Goal: Transaction & Acquisition: Subscribe to service/newsletter

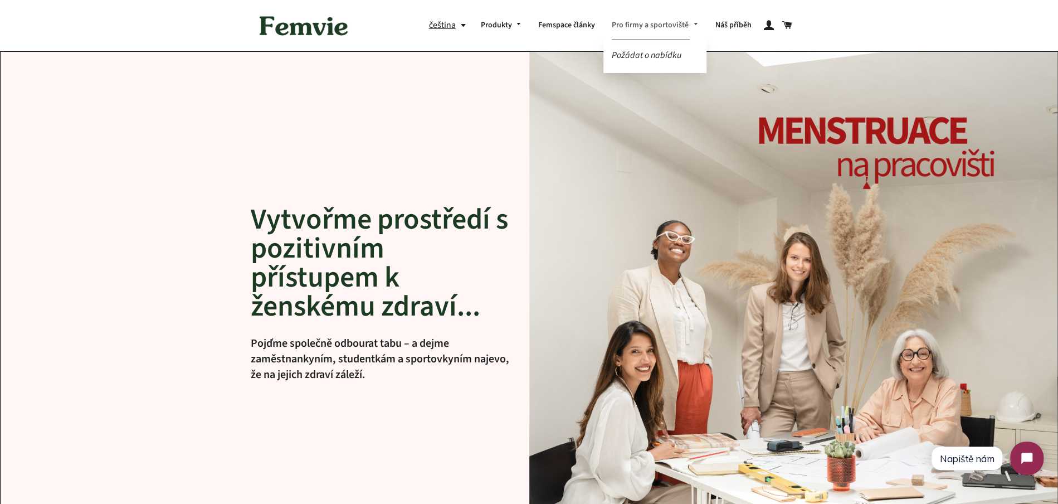
click at [658, 28] on link "Pro firmy a sportoviště" at bounding box center [655, 25] width 104 height 29
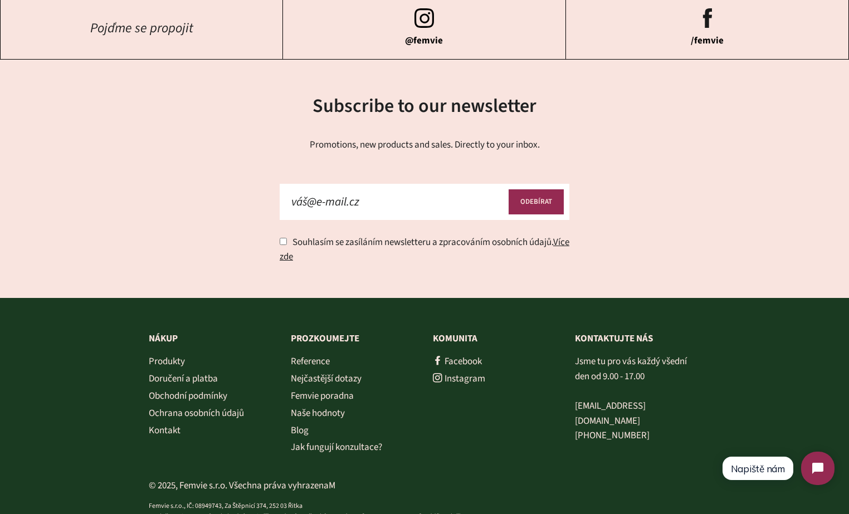
scroll to position [3909, 0]
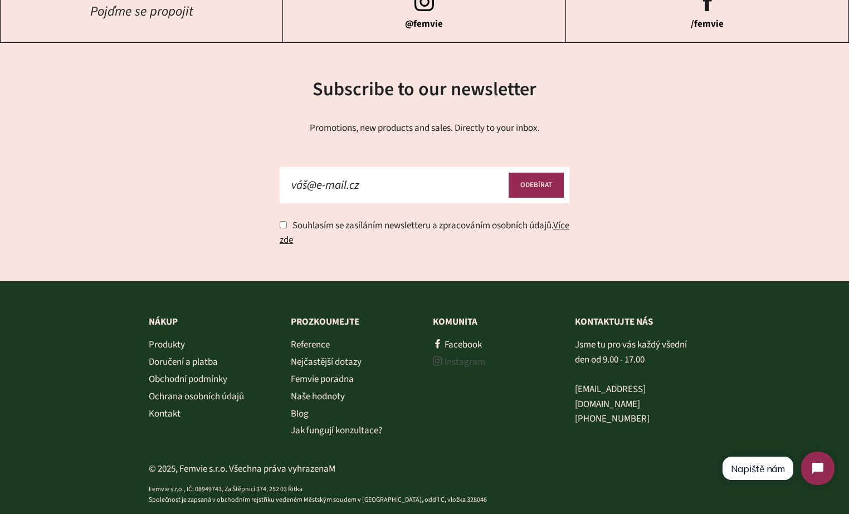
click at [457, 355] on link "Instagram" at bounding box center [459, 361] width 52 height 13
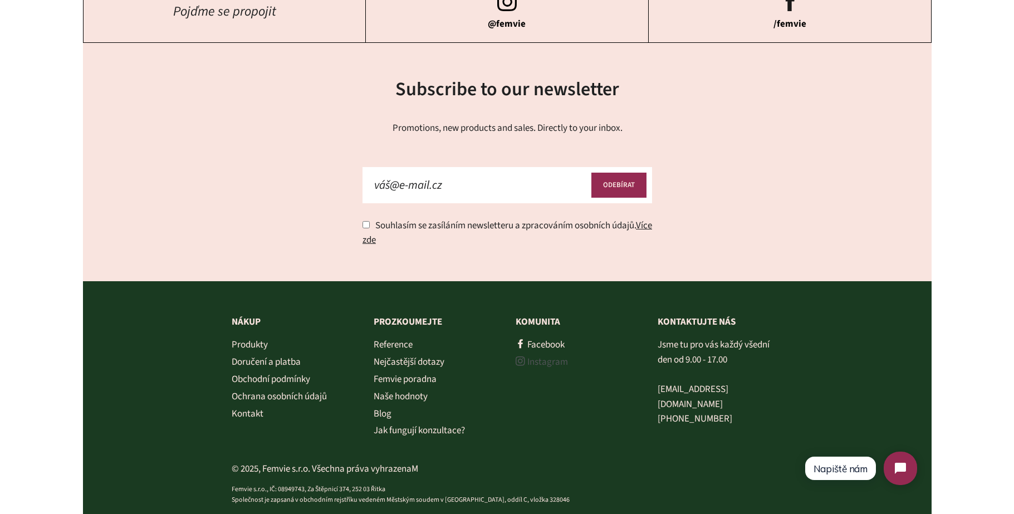
scroll to position [4428, 0]
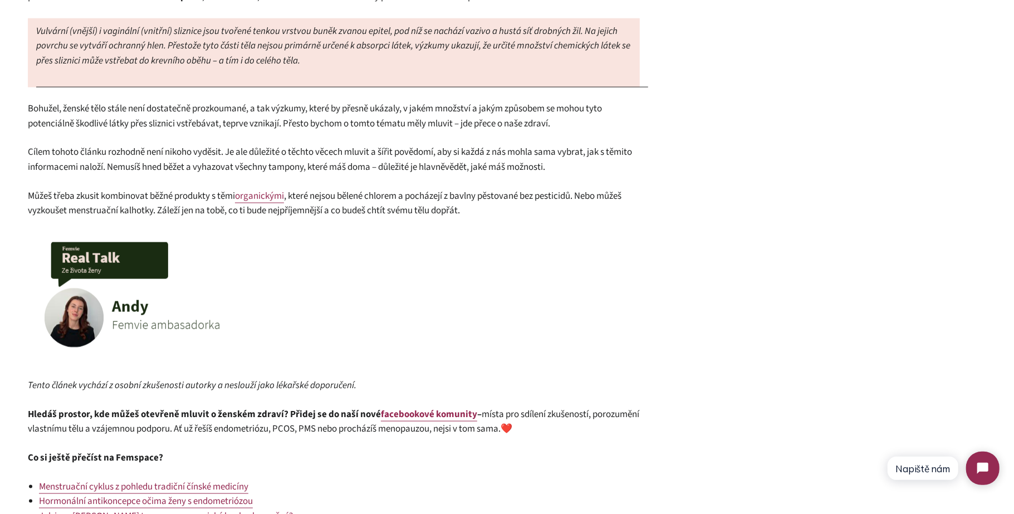
scroll to position [879, 0]
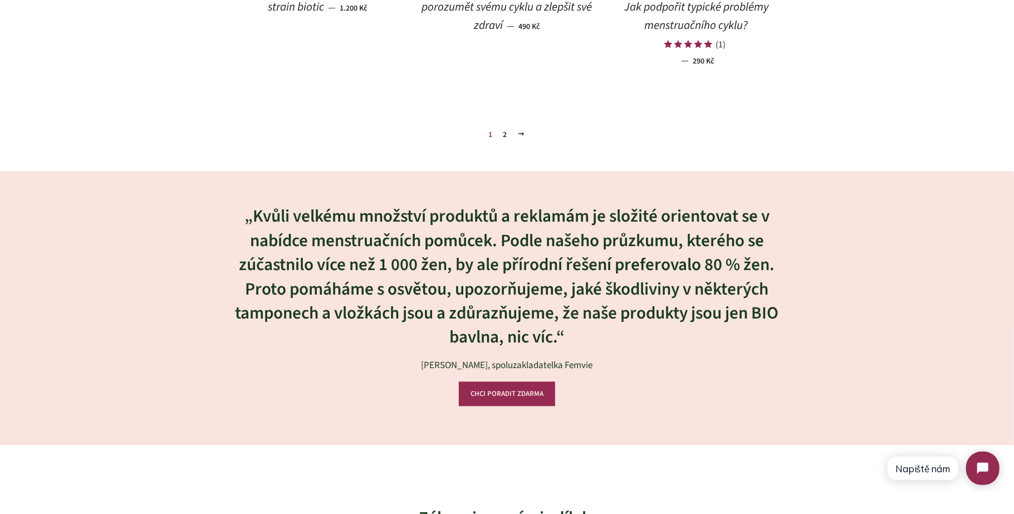
scroll to position [1805, 0]
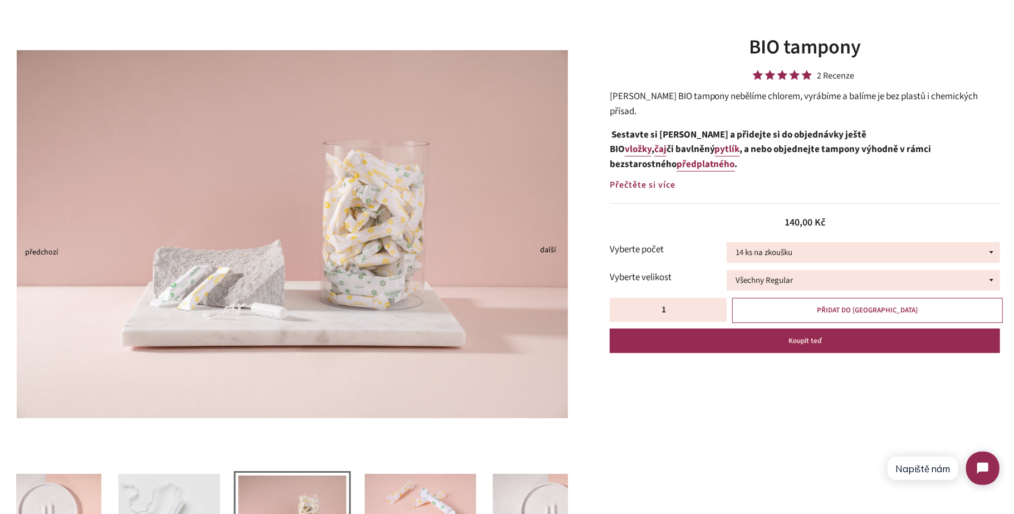
scroll to position [85, 0]
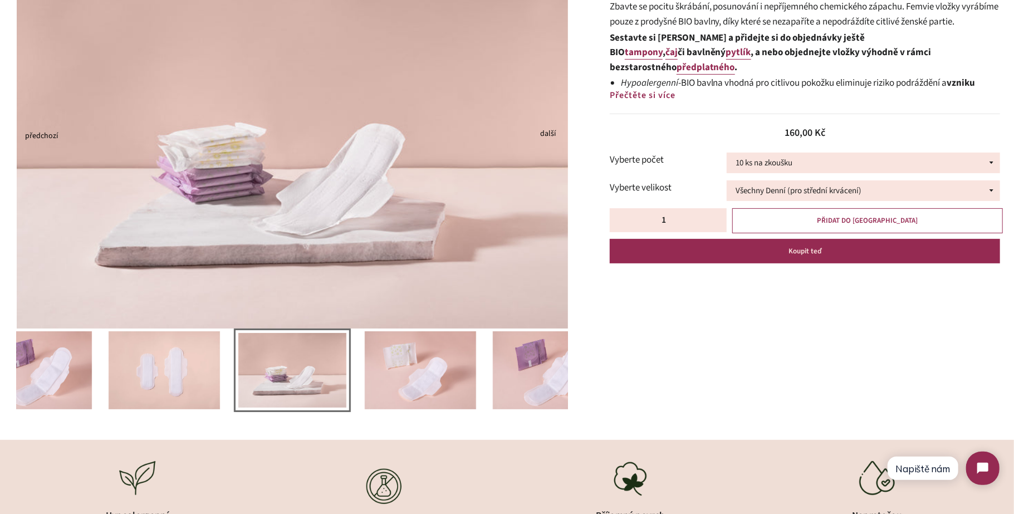
scroll to position [155, 0]
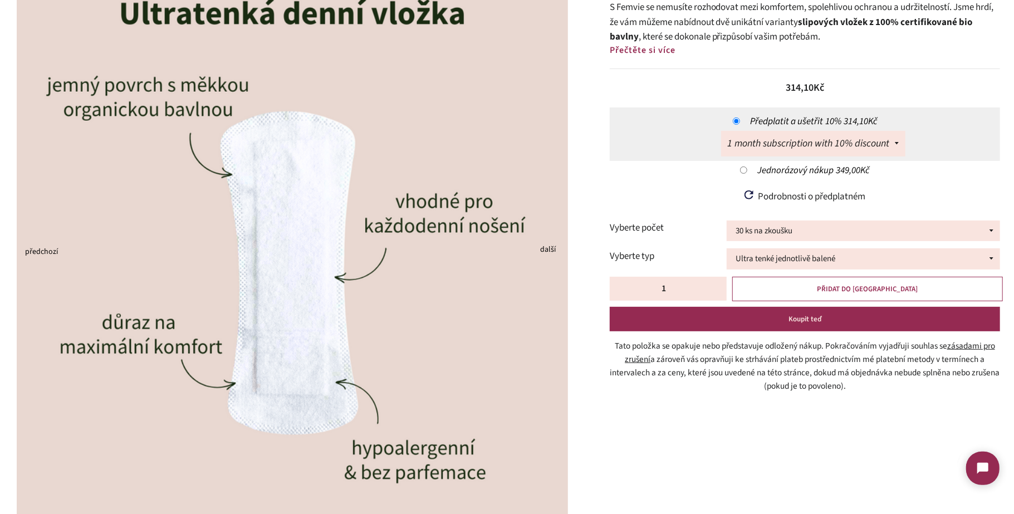
scroll to position [201, 0]
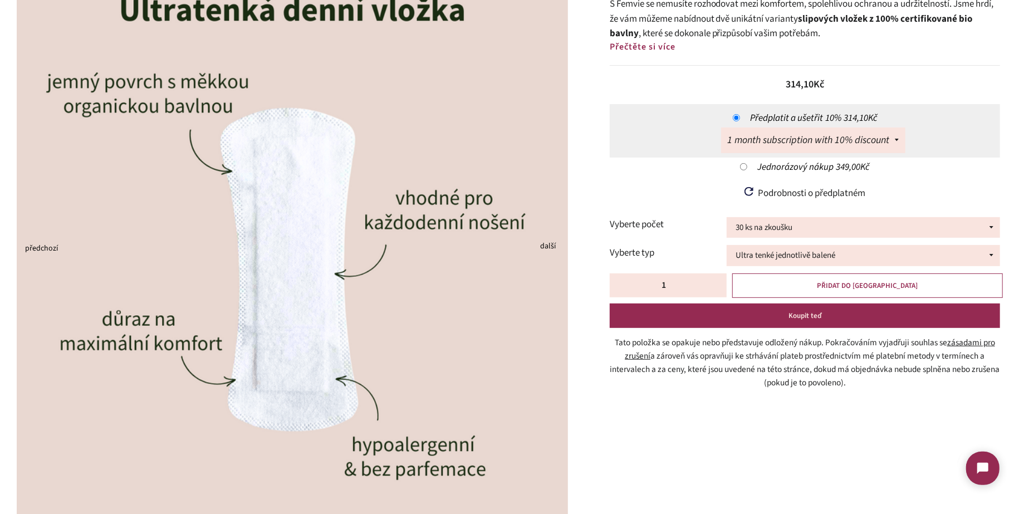
click at [745, 167] on input "Jednorázový nákup 349,00Kč" at bounding box center [743, 166] width 7 height 7
radio input "true"
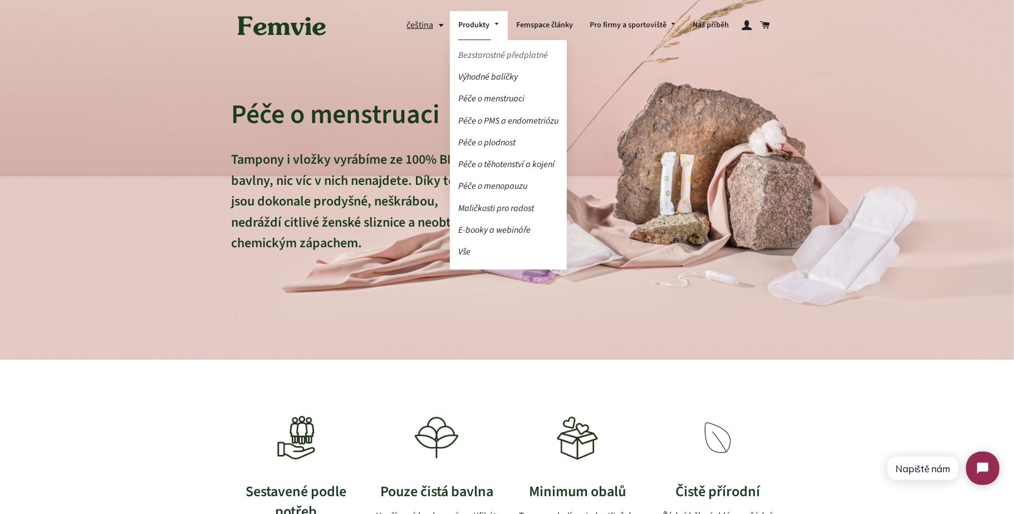
click at [497, 54] on link "Bezstarostné předplatné" at bounding box center [508, 55] width 117 height 19
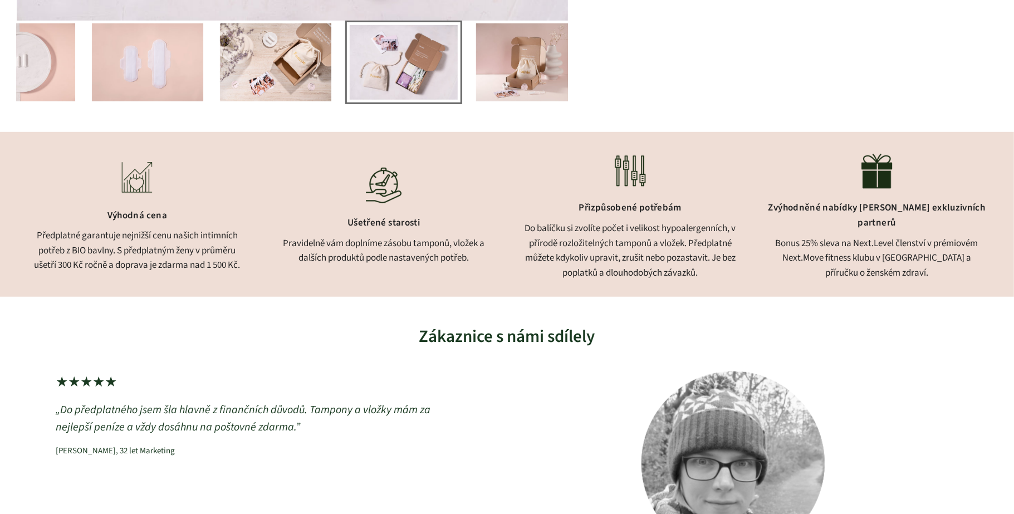
scroll to position [456, 0]
